Goal: Information Seeking & Learning: Compare options

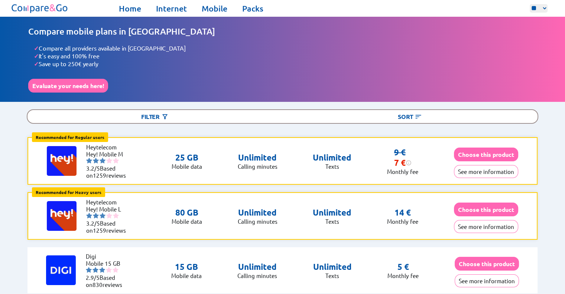
click at [199, 180] on div "Recommended for Regular users Regular users: Uses data for browsing, social med…" at bounding box center [282, 161] width 510 height 48
click at [172, 4] on link "Internet" at bounding box center [171, 8] width 31 height 10
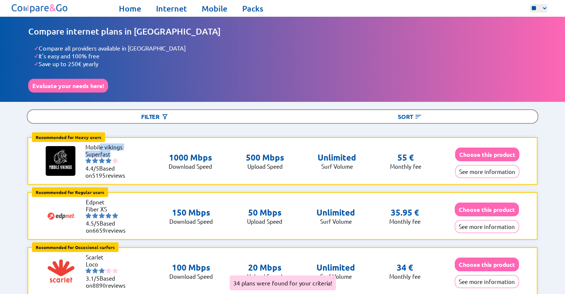
drag, startPoint x: 100, startPoint y: 147, endPoint x: 137, endPoint y: 150, distance: 37.3
click at [137, 150] on div "Recommended for Heavy users Heavy users: Multiple 4K streams, Frequent Uploads,…" at bounding box center [282, 161] width 510 height 48
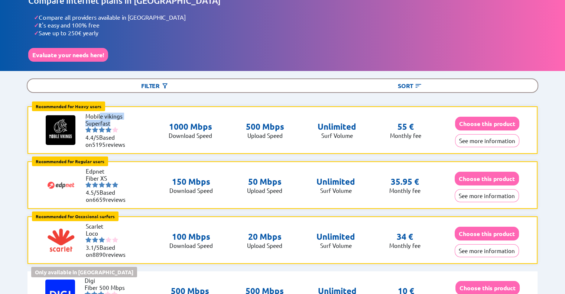
scroll to position [31, 0]
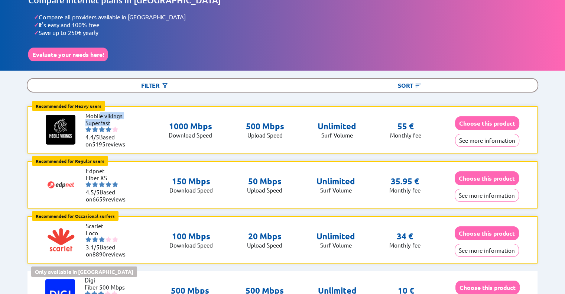
click at [60, 127] on img at bounding box center [61, 130] width 30 height 30
click at [86, 112] on li "Mobile vikings" at bounding box center [107, 115] width 45 height 7
drag, startPoint x: 86, startPoint y: 110, endPoint x: 120, endPoint y: 123, distance: 37.0
click at [120, 123] on ul "Mobile vikings Superfast 4.4/5 Based on 5195 reviews" at bounding box center [107, 129] width 45 height 35
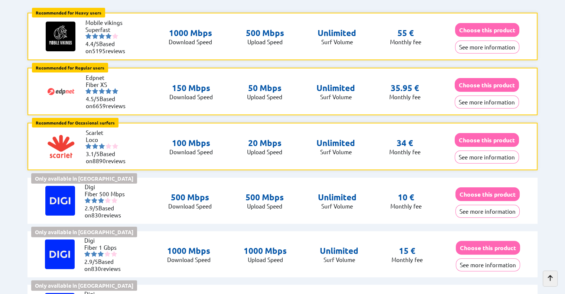
scroll to position [125, 0]
